Goal: Transaction & Acquisition: Book appointment/travel/reservation

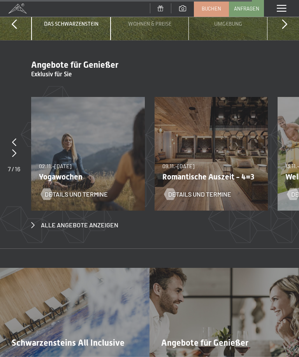
scroll to position [2373, 0]
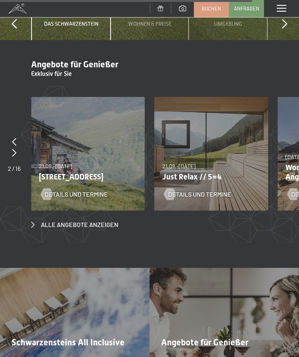
click at [211, 178] on div "Details und Termine" at bounding box center [206, 188] width 84 height 20
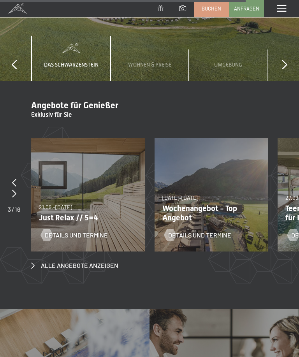
scroll to position [2330, 0]
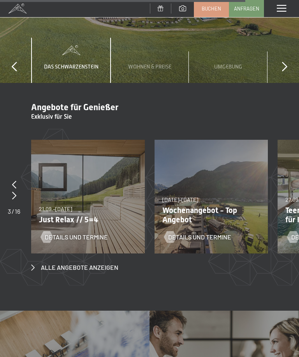
click at [84, 233] on span "Details und Termine" at bounding box center [76, 237] width 63 height 9
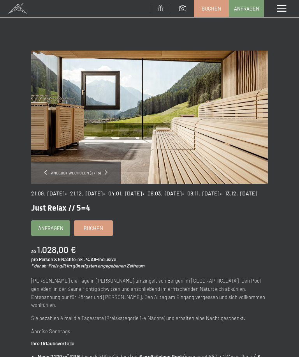
click at [45, 175] on link at bounding box center [45, 172] width 3 height 7
click at [276, 15] on div "Menü" at bounding box center [281, 8] width 35 height 17
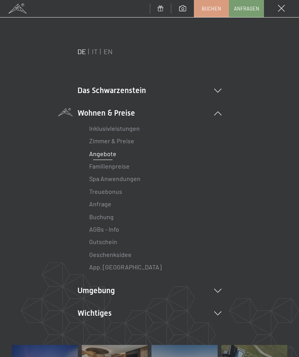
click at [221, 91] on icon at bounding box center [217, 91] width 7 height 4
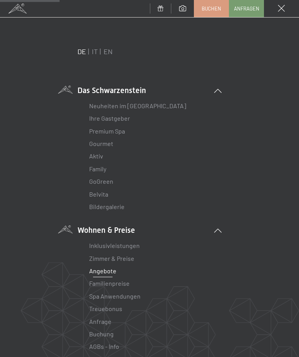
click at [17, 11] on span at bounding box center [17, 8] width 35 height 17
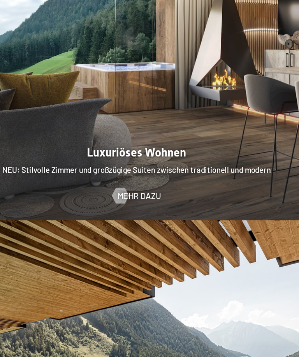
scroll to position [675, 0]
click at [135, 214] on span "Mehr dazu" at bounding box center [151, 218] width 32 height 9
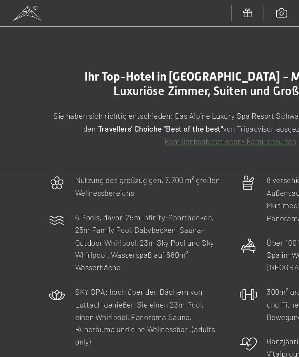
click at [20, 11] on span at bounding box center [17, 8] width 35 height 17
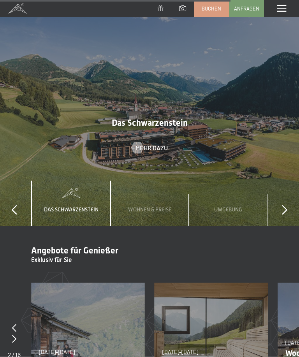
scroll to position [2132, 0]
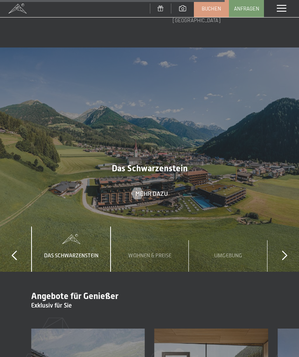
click at [159, 252] on span "Wohnen & Preise" at bounding box center [149, 255] width 43 height 6
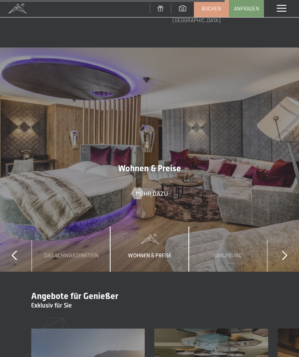
click at [280, 226] on div "slide 1 to 3 of 4 Das Schwarzenstein Wohnen & Preise Umgebung Wichtiges" at bounding box center [149, 249] width 299 height 46
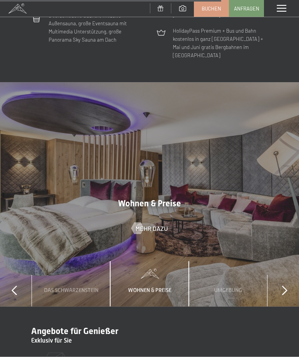
scroll to position [2088, 0]
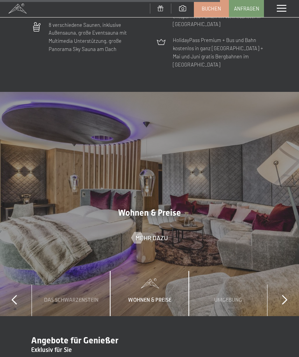
click at [147, 234] on span "Mehr dazu" at bounding box center [151, 238] width 32 height 9
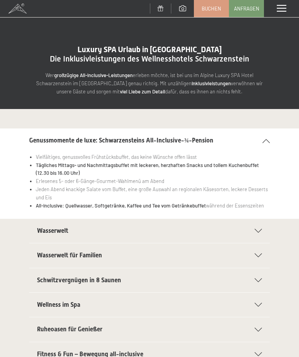
click at [182, 9] on span at bounding box center [182, 8] width 7 height 6
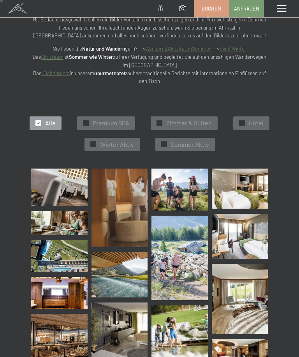
scroll to position [72, 0]
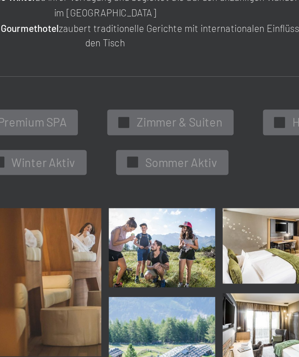
click at [166, 111] on span "Zimmer & Suiten" at bounding box center [189, 115] width 46 height 9
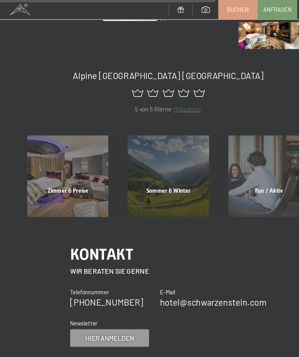
scroll to position [426, 0]
click at [48, 169] on div "Zimmer & Preise Mehr erfahren" at bounding box center [60, 157] width 89 height 72
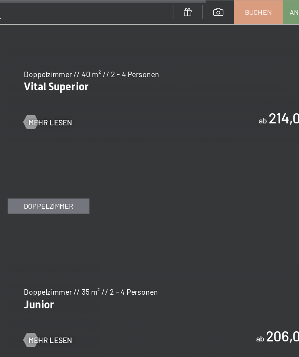
scroll to position [1738, 0]
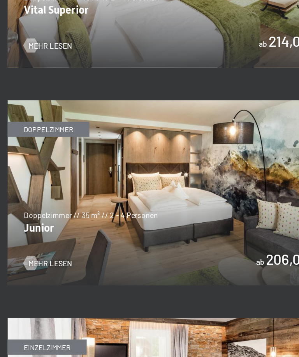
click at [45, 241] on div at bounding box center [48, 246] width 6 height 10
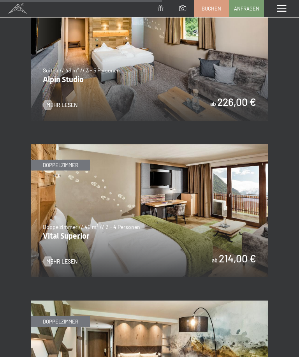
scroll to position [1566, 0]
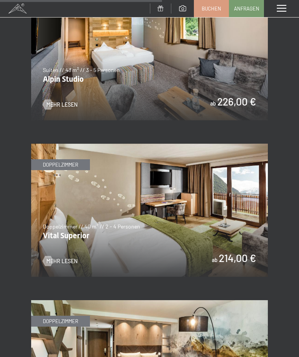
click at [59, 223] on img at bounding box center [149, 210] width 237 height 133
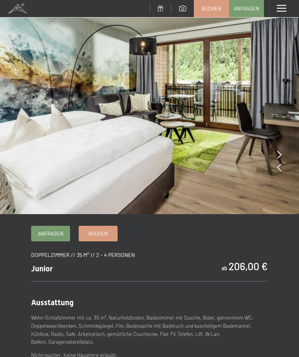
click at [277, 122] on img at bounding box center [149, 107] width 299 height 214
click at [281, 153] on img at bounding box center [149, 107] width 299 height 214
click at [279, 153] on icon at bounding box center [279, 155] width 4 height 8
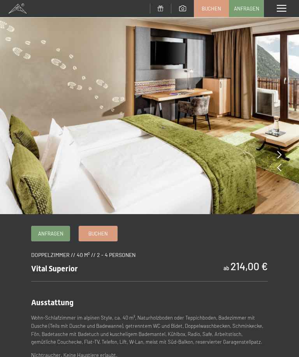
click at [281, 169] on icon at bounding box center [279, 167] width 4 height 8
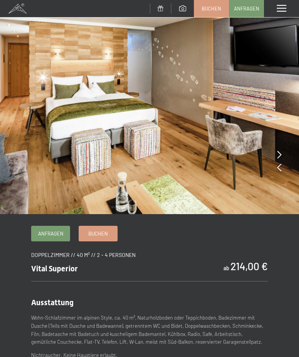
click at [281, 169] on icon at bounding box center [279, 167] width 4 height 8
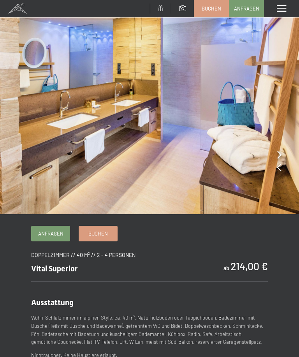
click at [283, 168] on img at bounding box center [149, 107] width 299 height 214
click at [282, 168] on img at bounding box center [149, 107] width 299 height 214
click at [284, 153] on img at bounding box center [149, 107] width 299 height 214
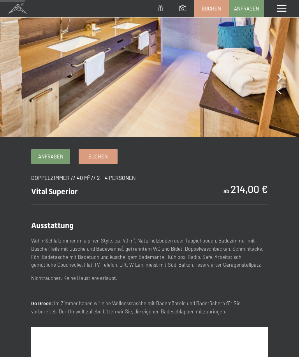
scroll to position [83, 0]
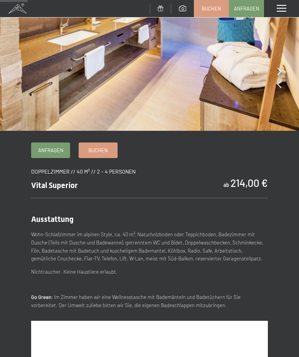
click at [103, 151] on span "Buchen" at bounding box center [97, 150] width 19 height 7
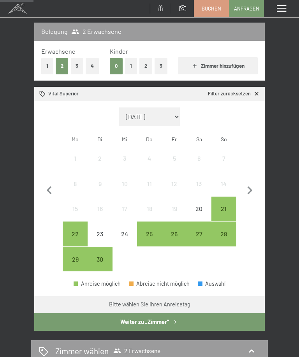
scroll to position [99, 0]
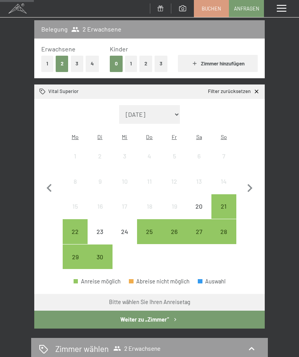
click at [252, 184] on icon "button" at bounding box center [250, 188] width 16 height 16
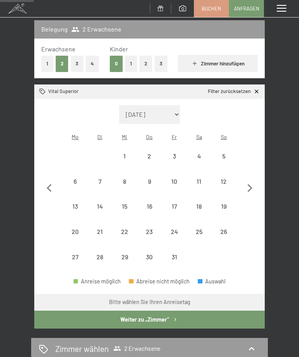
select select "[DATE]"
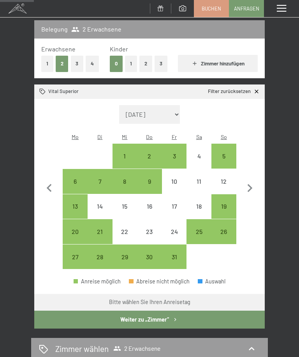
click at [125, 228] on div "22" at bounding box center [124, 239] width 23 height 23
select select "[DATE]"
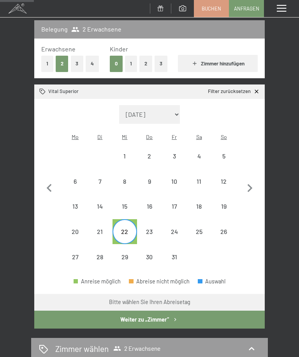
click at [221, 228] on div "26" at bounding box center [223, 239] width 23 height 23
select select "[DATE]"
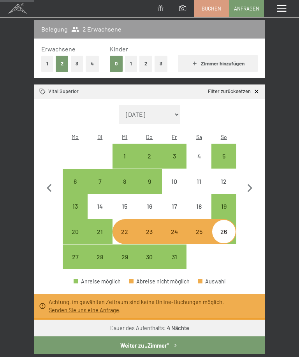
click at [225, 228] on div "26" at bounding box center [223, 239] width 23 height 23
select select "[DATE]"
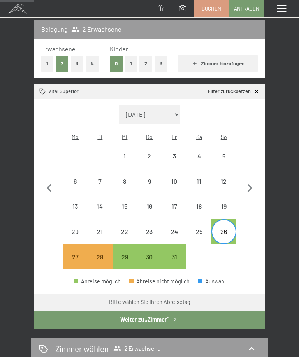
click at [177, 254] on div "31" at bounding box center [174, 265] width 23 height 23
select select "[DATE]"
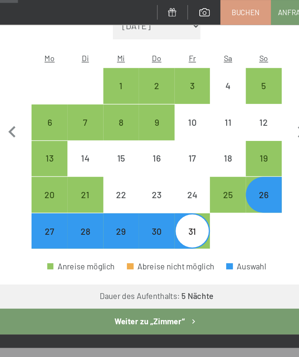
scroll to position [195, 0]
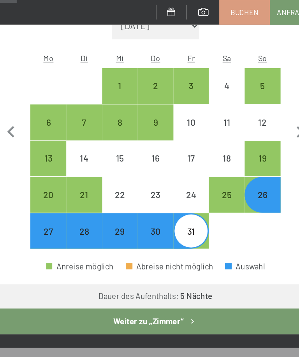
click at [212, 132] on div "26" at bounding box center [223, 143] width 23 height 23
select select "[DATE]"
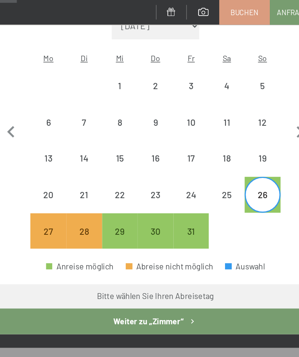
click at [138, 157] on div "30" at bounding box center [149, 168] width 23 height 23
select select "[DATE]"
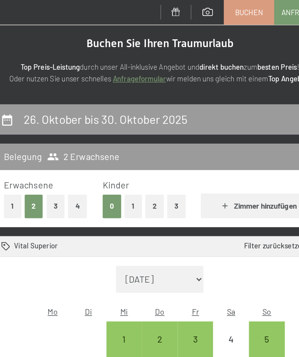
scroll to position [0, 0]
